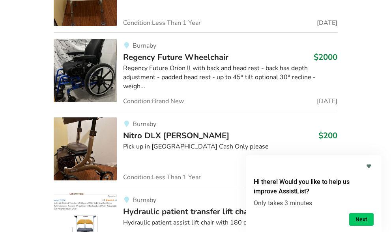
scroll to position [7084, 0]
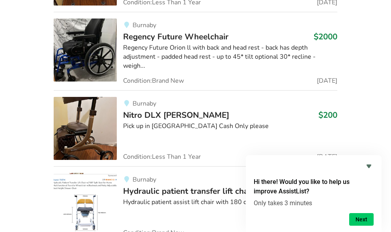
click at [117, 173] on img at bounding box center [85, 204] width 63 height 63
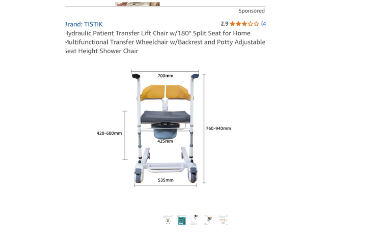
scroll to position [158, 0]
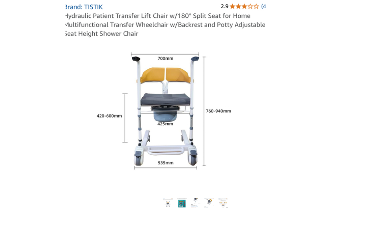
click at [124, 209] on div at bounding box center [196, 102] width 284 height 242
click at [177, 204] on img at bounding box center [182, 203] width 10 height 10
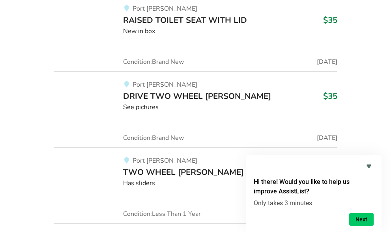
scroll to position [29819, 0]
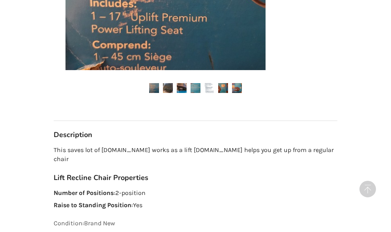
scroll to position [276, 0]
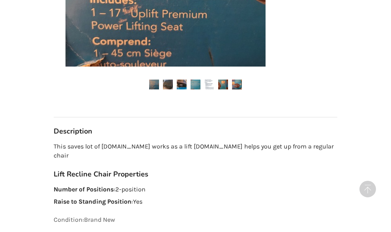
click at [232, 85] on img at bounding box center [237, 85] width 10 height 10
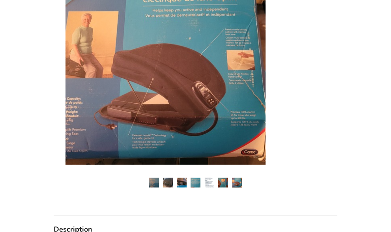
scroll to position [158, 0]
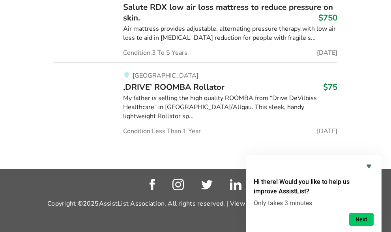
scroll to position [57512, 0]
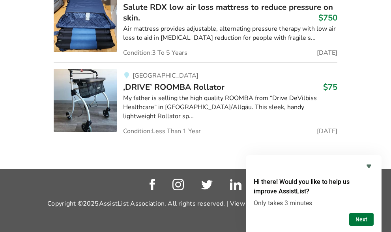
click at [363, 218] on button "Next" at bounding box center [361, 219] width 24 height 13
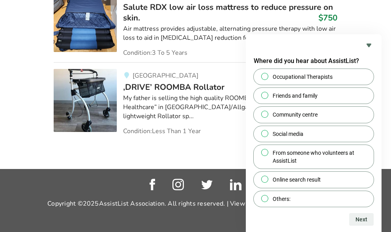
click at [371, 45] on icon "Hide survey" at bounding box center [368, 45] width 5 height 4
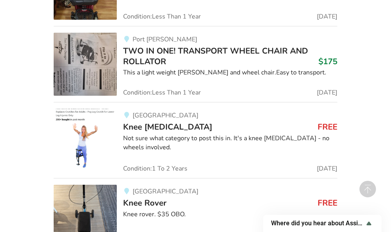
scroll to position [55422, 0]
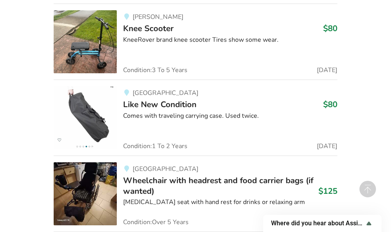
drag, startPoint x: 213, startPoint y: 8, endPoint x: 219, endPoint y: 11, distance: 6.5
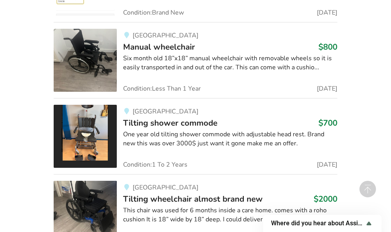
scroll to position [0, 0]
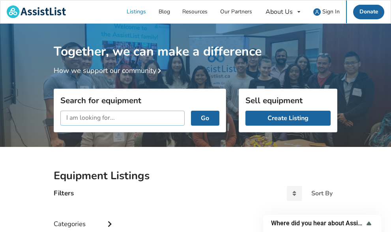
click at [105, 117] on input "text" at bounding box center [122, 118] width 124 height 15
